Goal: Transaction & Acquisition: Purchase product/service

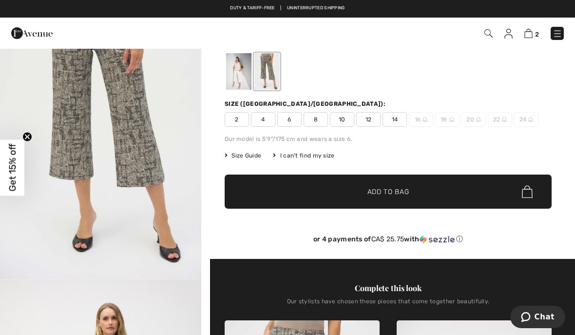
click at [227, 76] on div at bounding box center [238, 71] width 25 height 37
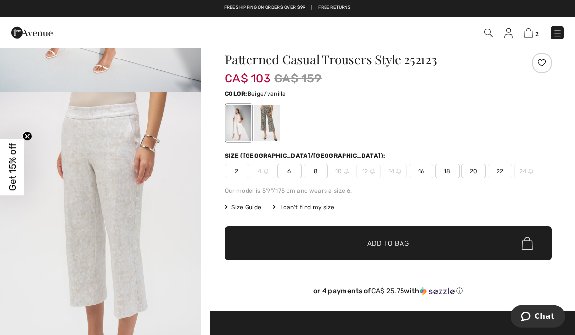
scroll to position [79, 0]
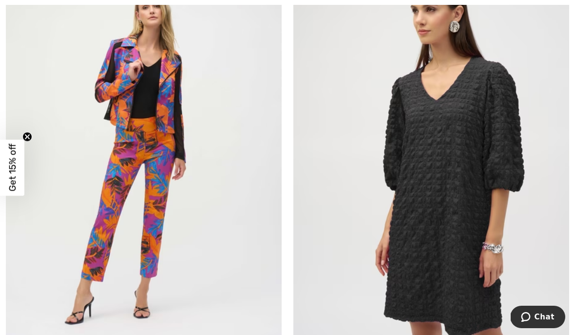
scroll to position [4887, 0]
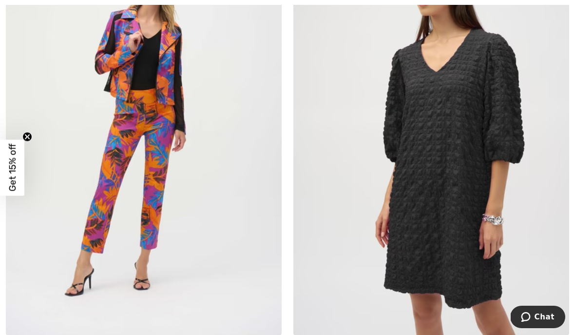
click at [341, 259] on img at bounding box center [431, 129] width 276 height 414
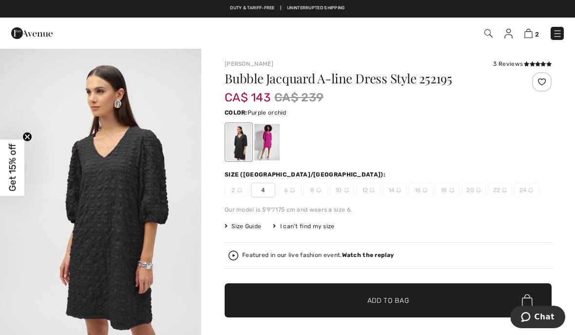
click at [259, 145] on div at bounding box center [266, 142] width 25 height 37
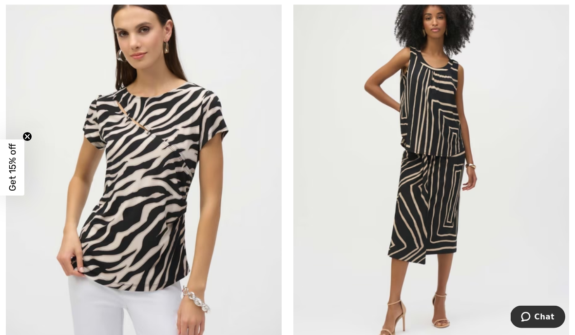
scroll to position [7248, 0]
click at [94, 226] on img at bounding box center [144, 158] width 276 height 414
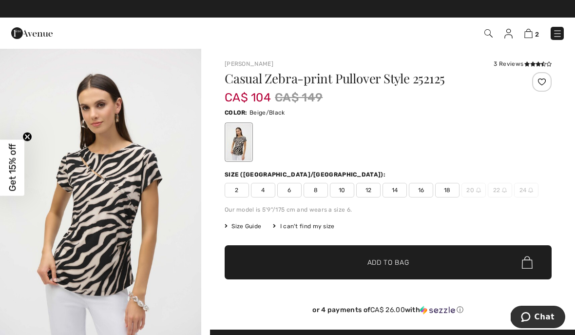
click at [239, 228] on span "Size Guide" at bounding box center [243, 226] width 37 height 9
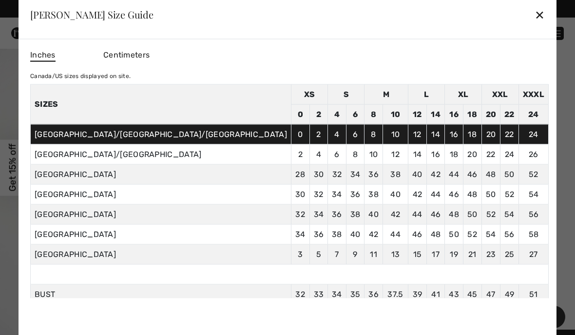
click at [534, 18] on div "✕" at bounding box center [539, 14] width 10 height 20
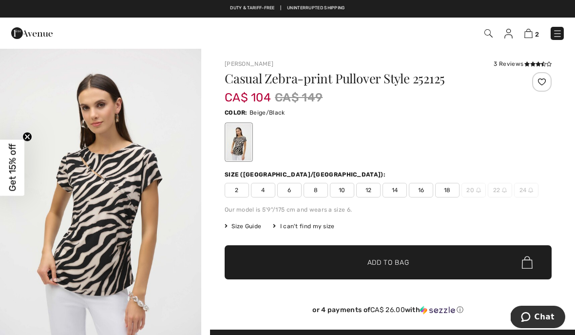
click at [416, 192] on span "16" at bounding box center [421, 190] width 24 height 15
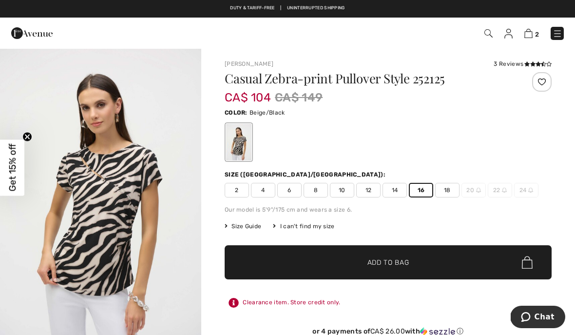
click at [492, 257] on span "✔ Added to Bag Add to Bag" at bounding box center [388, 262] width 327 height 34
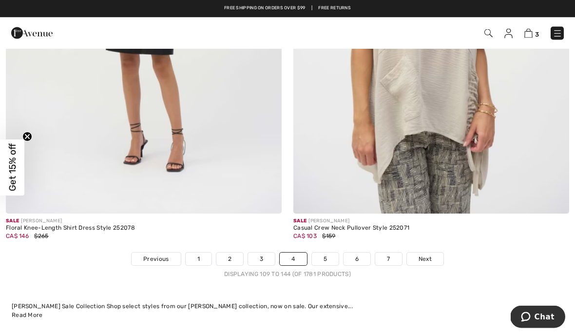
scroll to position [8292, 0]
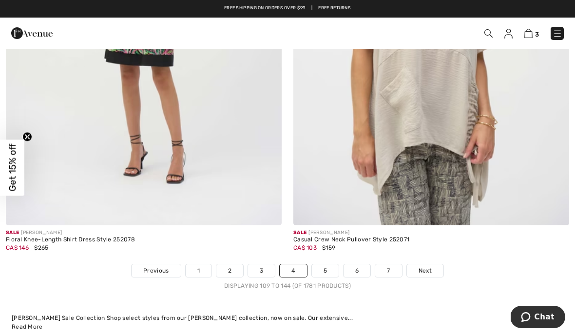
click at [317, 264] on link "5" at bounding box center [325, 270] width 27 height 13
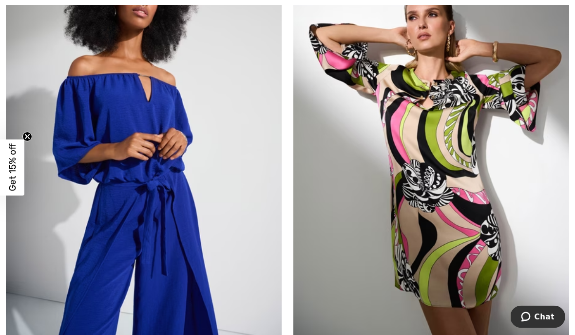
scroll to position [2047, 0]
click at [343, 267] on img at bounding box center [431, 135] width 276 height 414
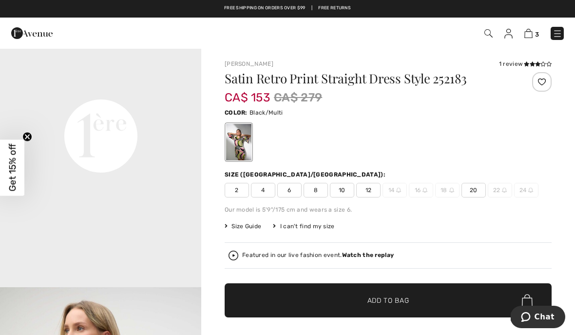
scroll to position [657, 0]
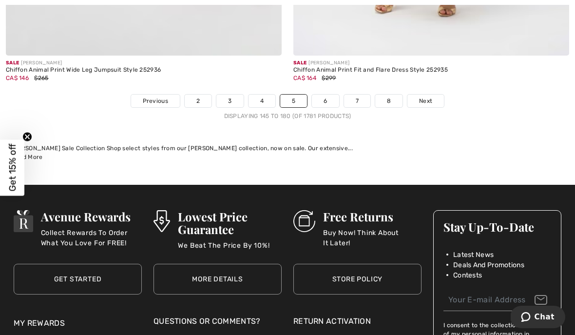
scroll to position [8487, 0]
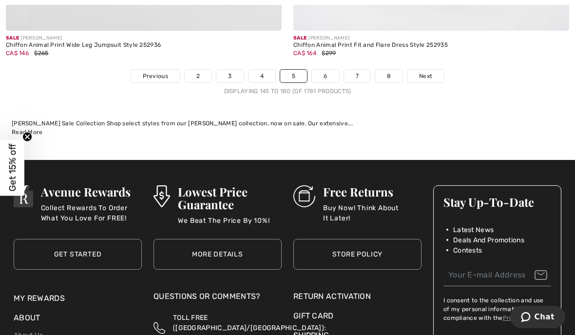
click at [319, 70] on link "6" at bounding box center [325, 76] width 27 height 13
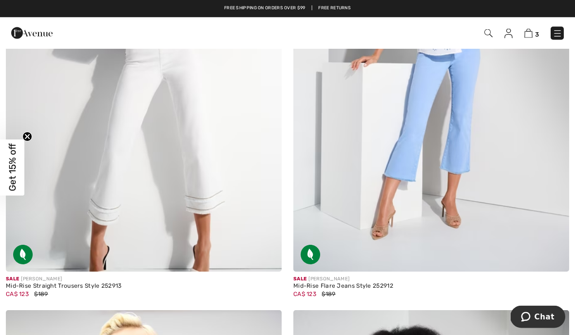
scroll to position [1632, 0]
click at [94, 202] on img at bounding box center [144, 66] width 276 height 414
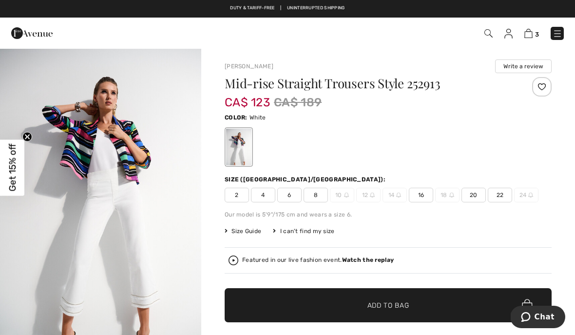
click at [413, 196] on span "16" at bounding box center [421, 195] width 24 height 15
click at [284, 306] on span "✔ Added to Bag Add to Bag" at bounding box center [388, 305] width 327 height 34
click at [523, 38] on span "4" at bounding box center [405, 33] width 316 height 13
click at [520, 37] on span "4" at bounding box center [405, 33] width 316 height 13
click at [530, 37] on img at bounding box center [528, 33] width 8 height 9
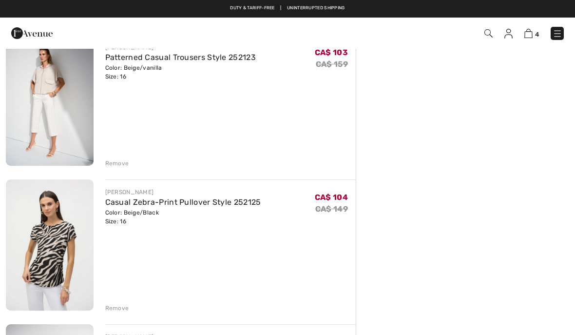
scroll to position [183, 0]
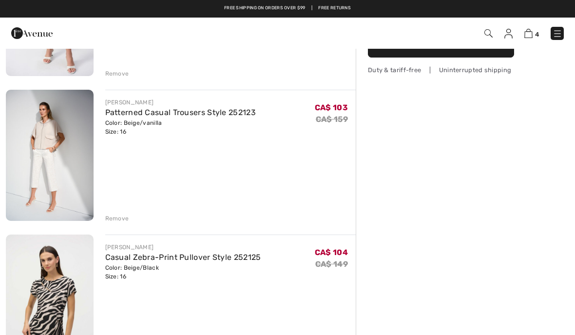
click at [111, 218] on div "Remove" at bounding box center [117, 218] width 24 height 9
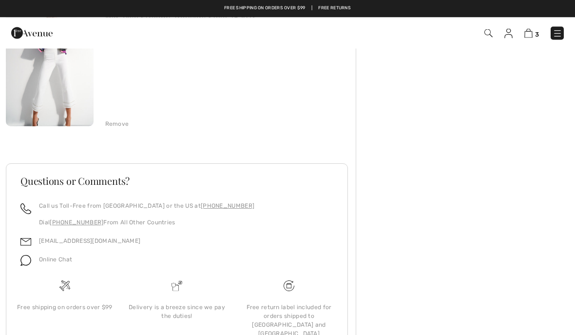
scroll to position [421, 0]
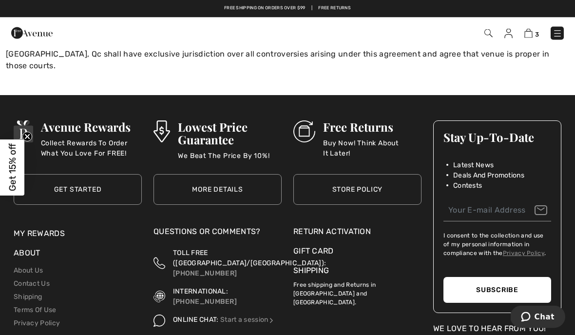
scroll to position [1447, 0]
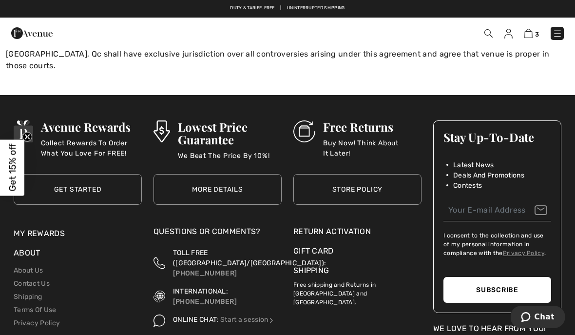
click at [17, 305] on link "Terms Of Use" at bounding box center [35, 309] width 43 height 8
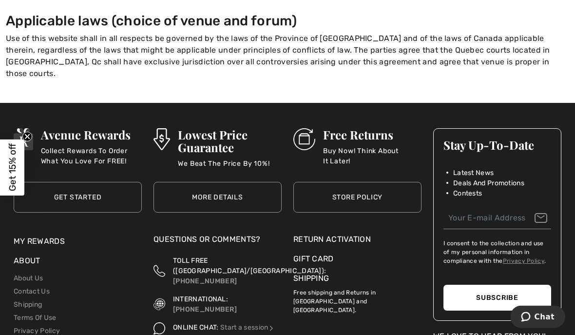
scroll to position [1439, 0]
click at [362, 284] on p "Free shipping and Returns in [GEOGRAPHIC_DATA] and [GEOGRAPHIC_DATA]." at bounding box center [357, 299] width 128 height 30
click at [340, 284] on p "Free shipping and Returns in [GEOGRAPHIC_DATA] and [GEOGRAPHIC_DATA]." at bounding box center [357, 299] width 128 height 30
click at [298, 273] on link "Shipping" at bounding box center [311, 277] width 36 height 9
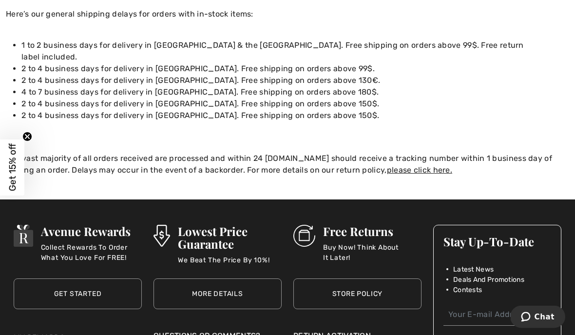
scroll to position [113, 0]
click at [387, 165] on link "please click here." at bounding box center [419, 169] width 65 height 9
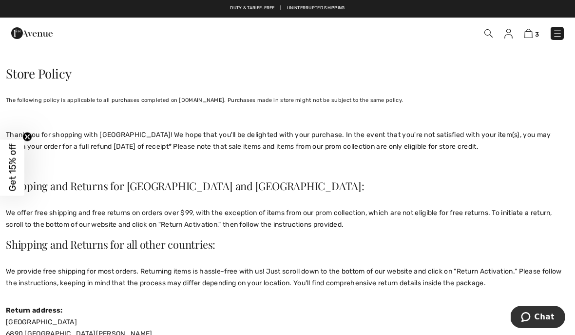
click at [527, 38] on img at bounding box center [528, 33] width 8 height 9
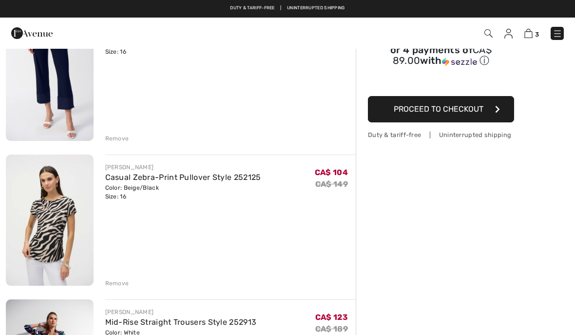
scroll to position [69, 0]
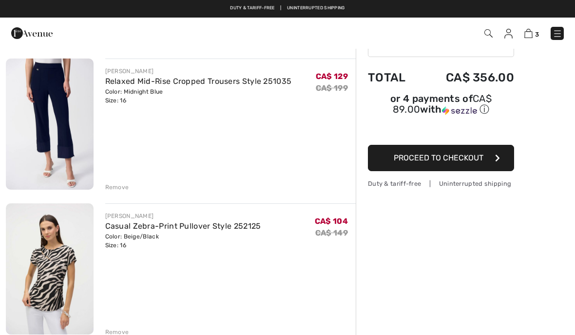
click at [476, 162] on span "Proceed to Checkout" at bounding box center [439, 157] width 90 height 9
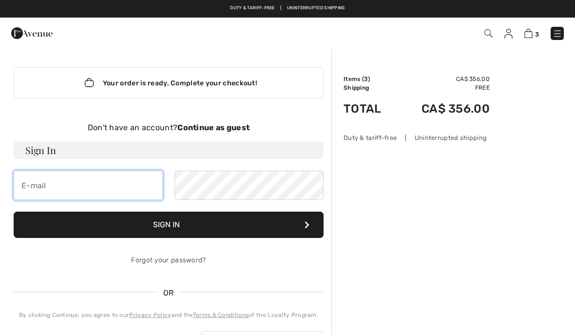
click at [29, 184] on input "email" at bounding box center [88, 184] width 149 height 29
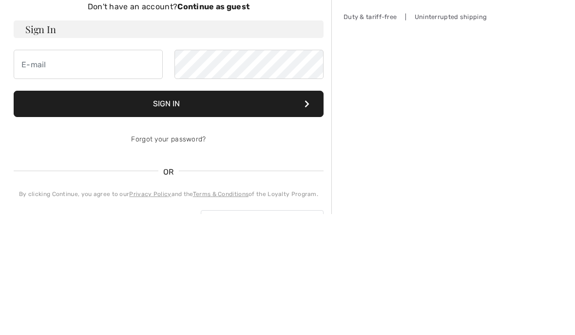
click at [37, 141] on h3 "Sign In" at bounding box center [169, 150] width 310 height 18
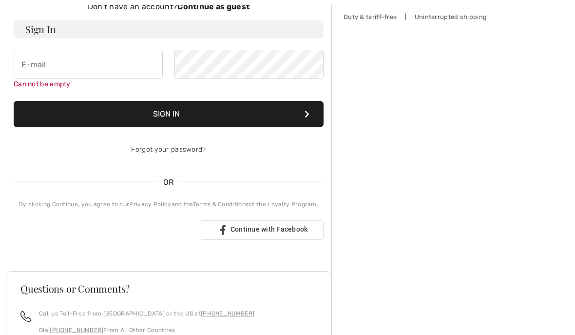
click at [39, 31] on h3 "Sign In" at bounding box center [169, 29] width 310 height 18
click at [35, 36] on h3 "Sign In" at bounding box center [169, 29] width 310 height 18
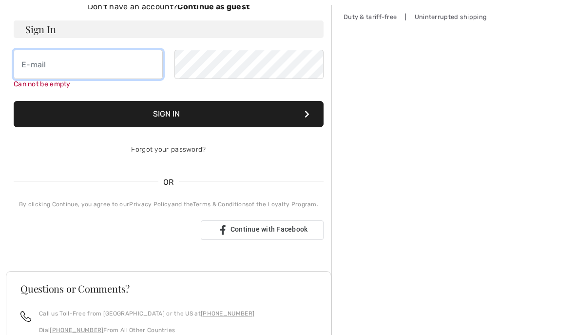
click at [38, 72] on input "email" at bounding box center [88, 64] width 149 height 29
type input "[EMAIL_ADDRESS][DOMAIN_NAME]"
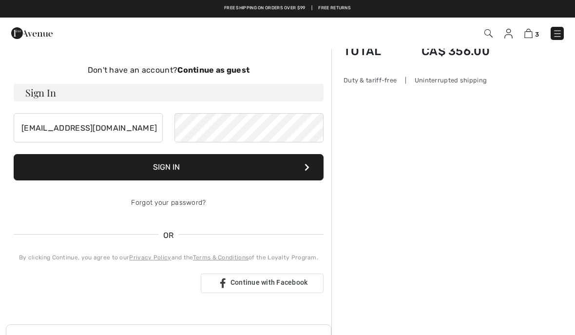
scroll to position [58, 0]
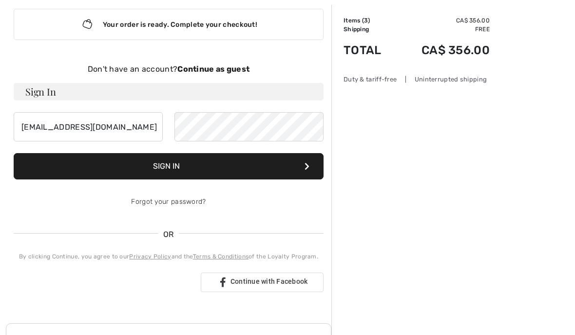
click at [199, 71] on strong "Continue as guest" at bounding box center [213, 68] width 72 height 9
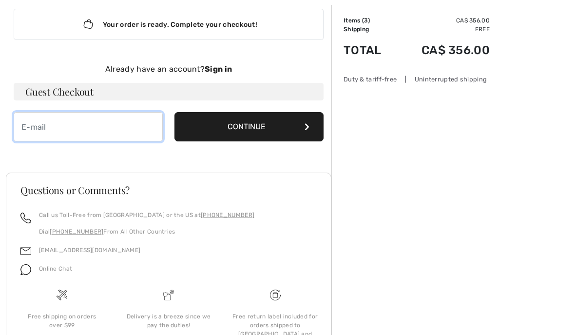
click at [23, 125] on input "email" at bounding box center [88, 126] width 149 height 29
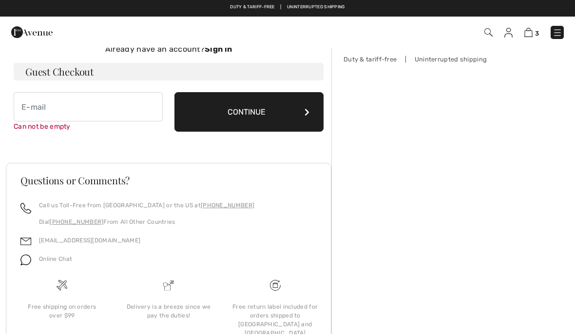
scroll to position [77, 0]
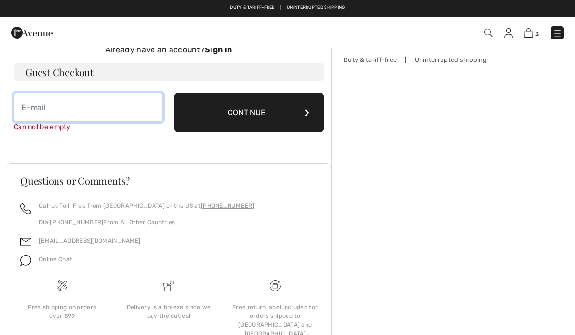
click at [29, 110] on input "email" at bounding box center [88, 107] width 149 height 29
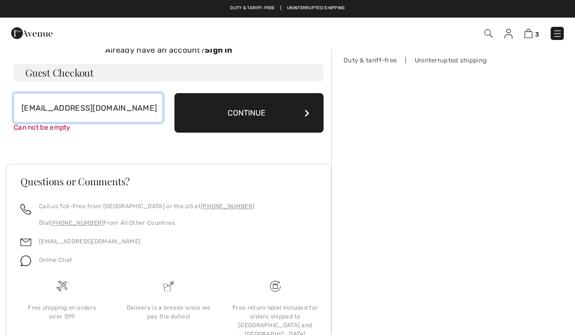
type input "[EMAIL_ADDRESS][DOMAIN_NAME]"
click at [201, 129] on button "Continue" at bounding box center [248, 112] width 149 height 39
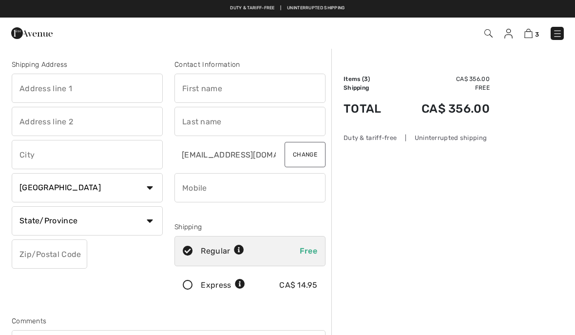
click at [36, 94] on input "text" at bounding box center [87, 88] width 151 height 29
type input "[STREET_ADDRESS][PERSON_NAME]"
type input "Tracadie-[PERSON_NAME]"
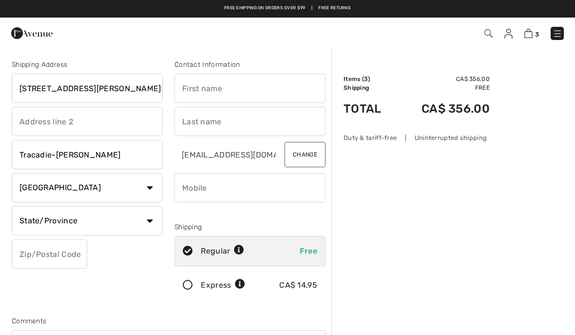
select select "NB"
type input "E1X1A6"
type input "Marie-Rose"
type input "Chiasson"
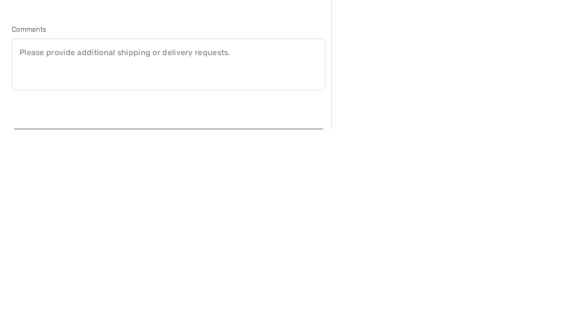
scroll to position [86, 0]
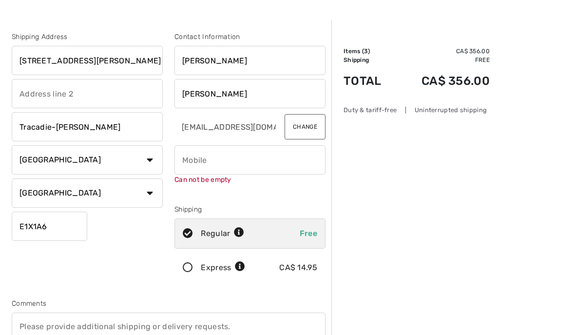
scroll to position [32, 0]
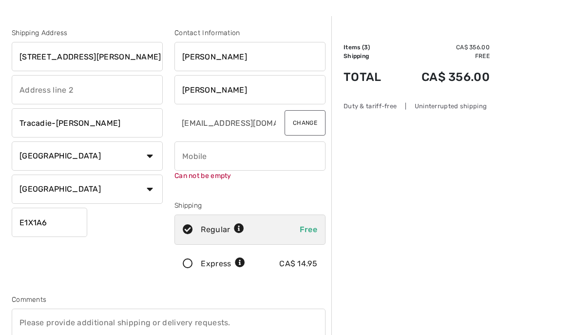
click at [191, 164] on input "phone" at bounding box center [249, 155] width 151 height 29
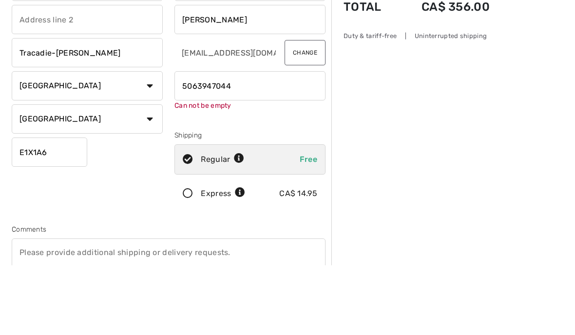
scroll to position [102, 0]
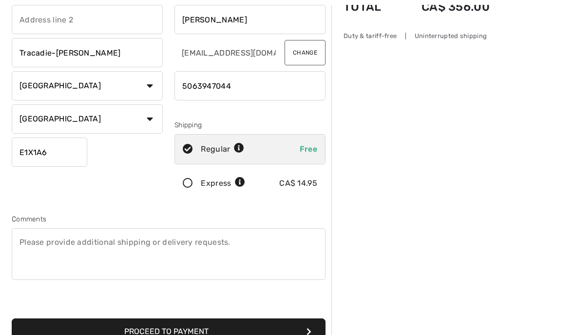
type input "5063947044"
click at [24, 324] on button "Proceed to Payment" at bounding box center [169, 331] width 314 height 26
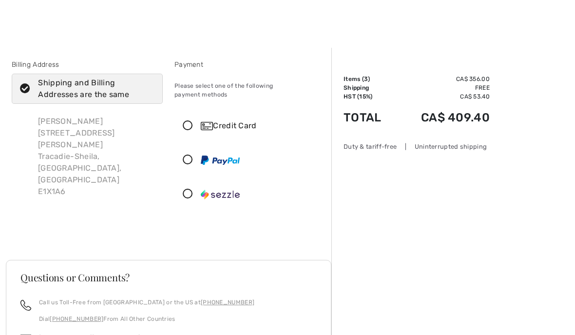
scroll to position [31, 0]
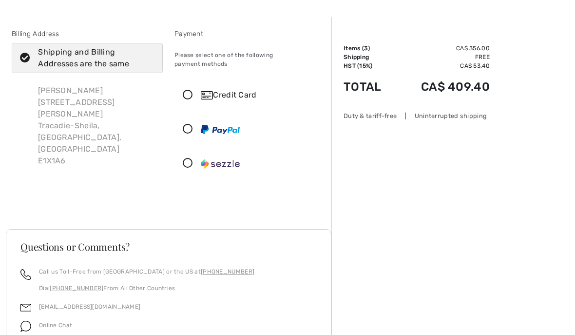
click at [183, 91] on icon at bounding box center [188, 95] width 26 height 10
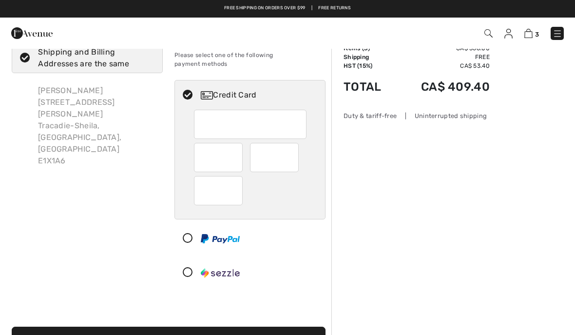
scroll to position [0, 0]
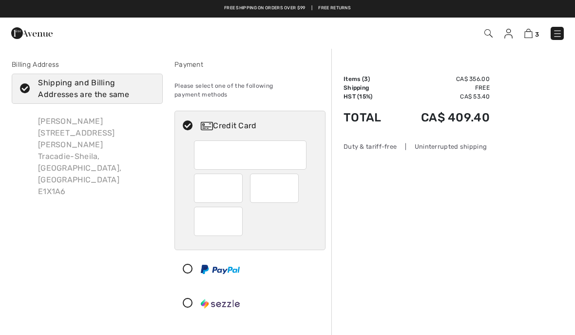
click at [526, 35] on img at bounding box center [528, 33] width 8 height 9
